Goal: Information Seeking & Learning: Learn about a topic

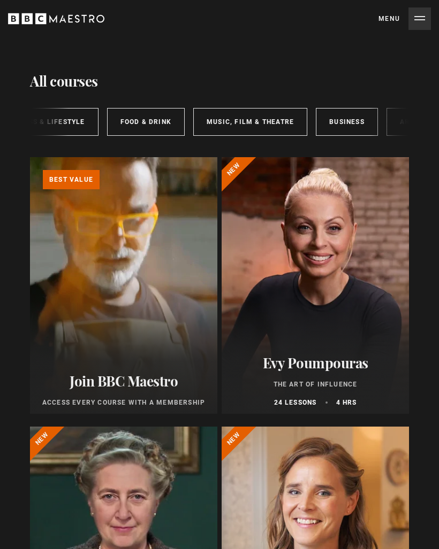
scroll to position [0, 350]
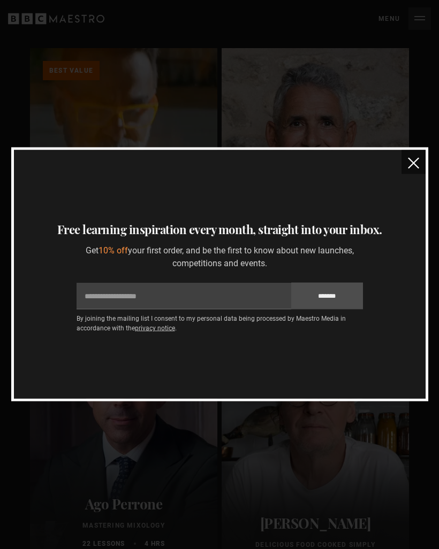
click at [405, 168] on button "close" at bounding box center [413, 162] width 24 height 24
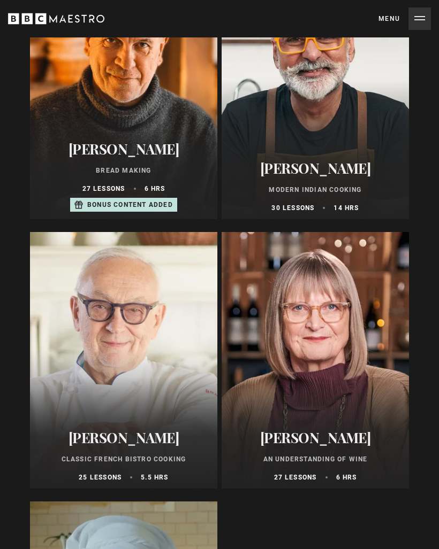
scroll to position [816, 0]
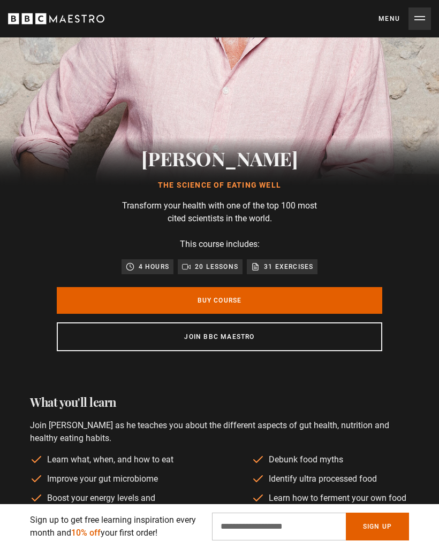
scroll to position [264, 0]
click at [417, 28] on button "Menu Close" at bounding box center [404, 18] width 52 height 22
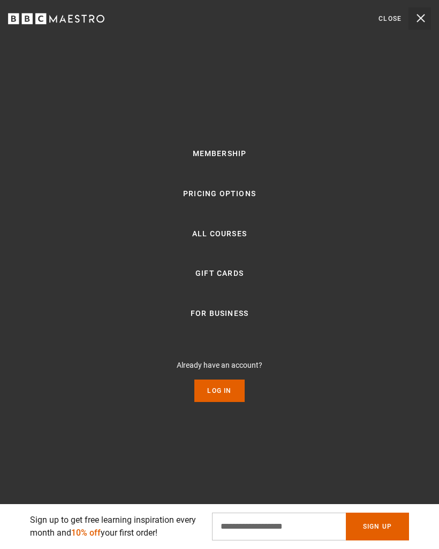
scroll to position [0, 191]
click at [421, 25] on button "Menu Close" at bounding box center [404, 18] width 52 height 22
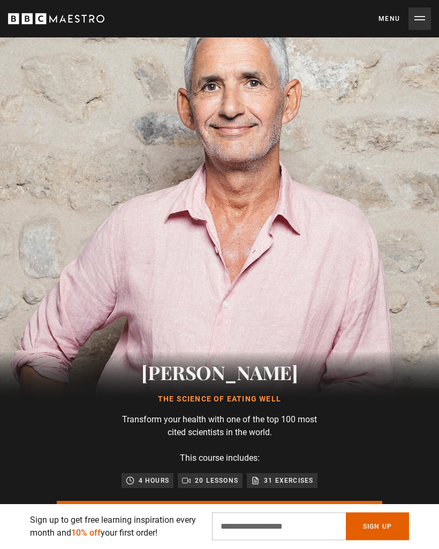
click at [420, 22] on button "Menu Close" at bounding box center [404, 18] width 52 height 22
